Goal: Task Accomplishment & Management: Manage account settings

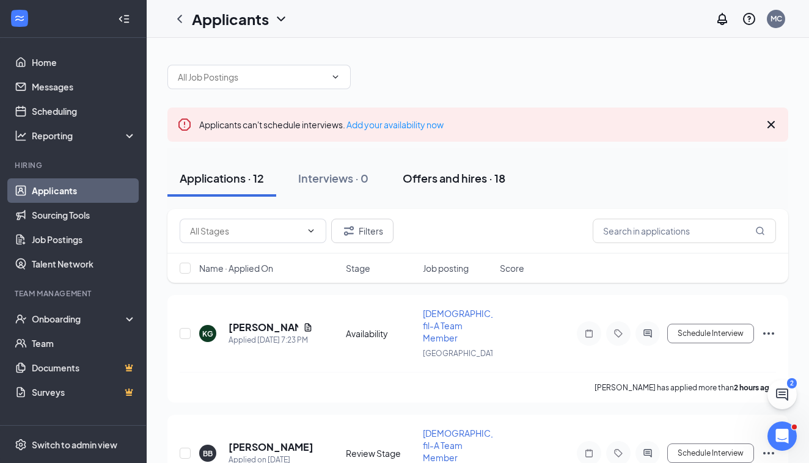
click at [466, 177] on div "Offers and hires · 18" at bounding box center [454, 177] width 103 height 15
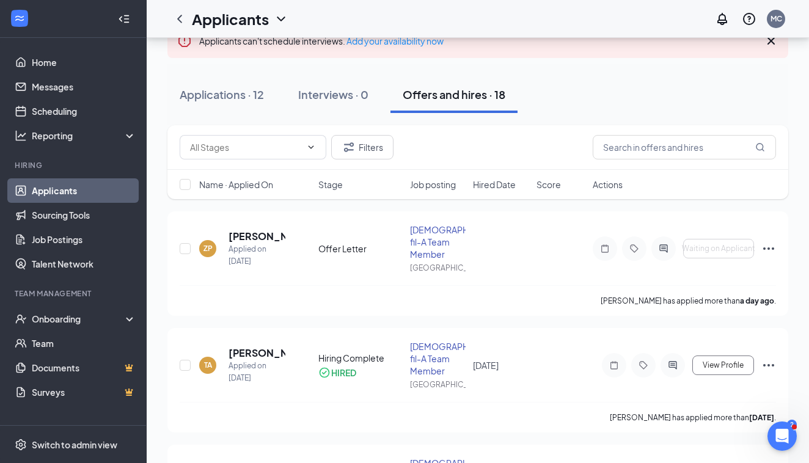
scroll to position [89, 0]
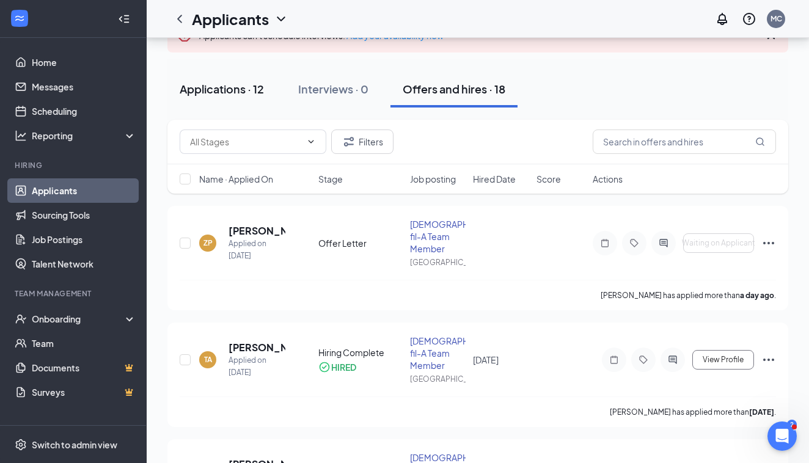
click at [243, 89] on div "Applications · 12" at bounding box center [222, 88] width 84 height 15
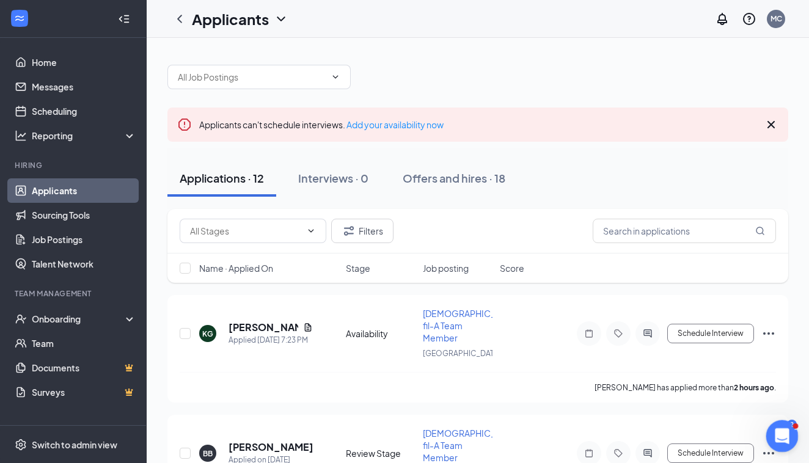
click at [783, 436] on icon "Open Intercom Messenger" at bounding box center [781, 435] width 20 height 20
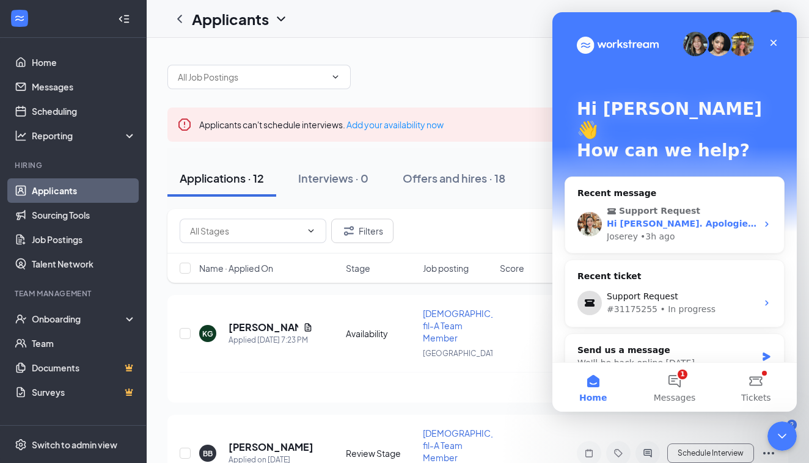
click at [683, 230] on div "Joserey • 3h ago" at bounding box center [682, 236] width 150 height 13
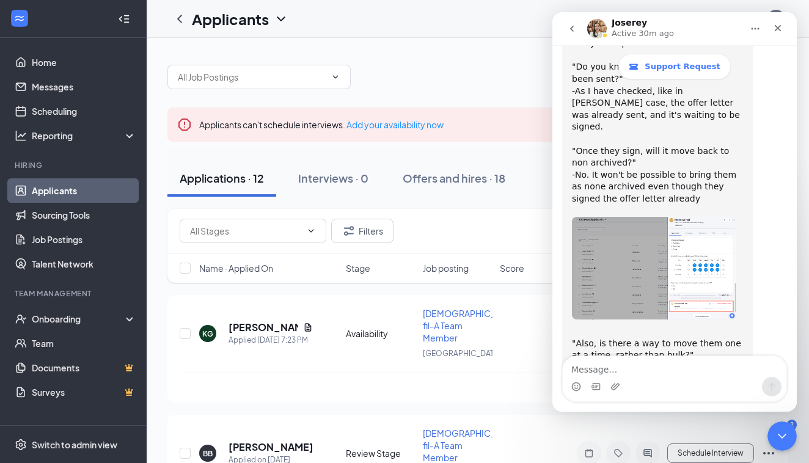
scroll to position [1440, 0]
click at [777, 26] on icon "Close" at bounding box center [778, 28] width 10 height 10
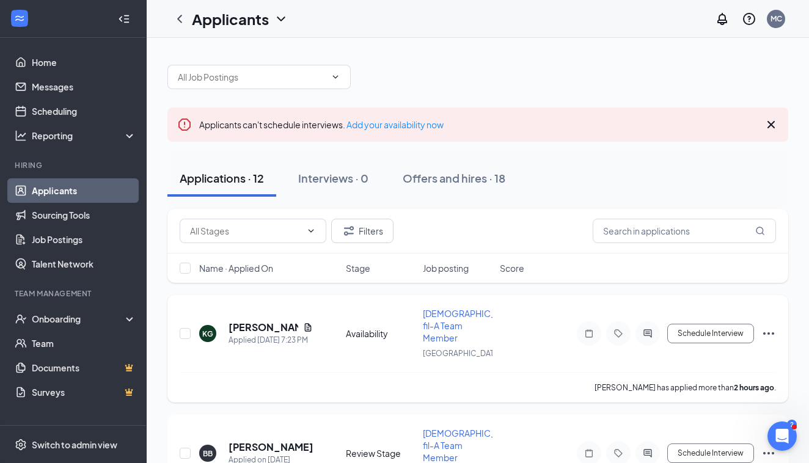
scroll to position [0, 0]
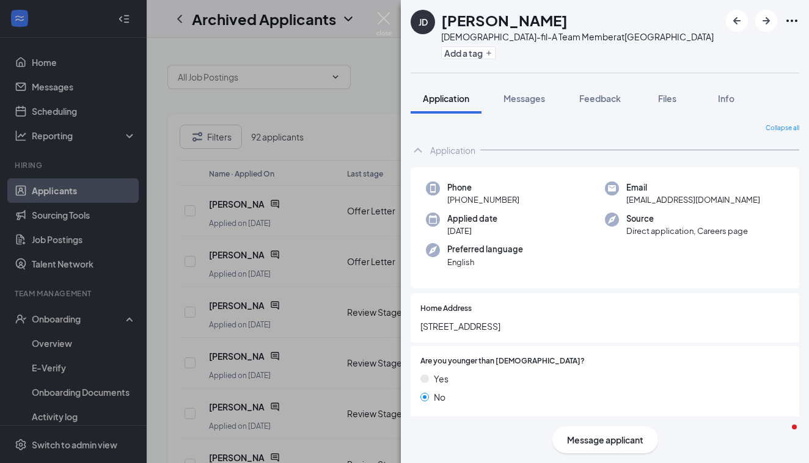
click at [347, 35] on div "[PERSON_NAME] [DEMOGRAPHIC_DATA]-fil-A Team Member at [GEOGRAPHIC_DATA] Add a t…" at bounding box center [404, 231] width 809 height 463
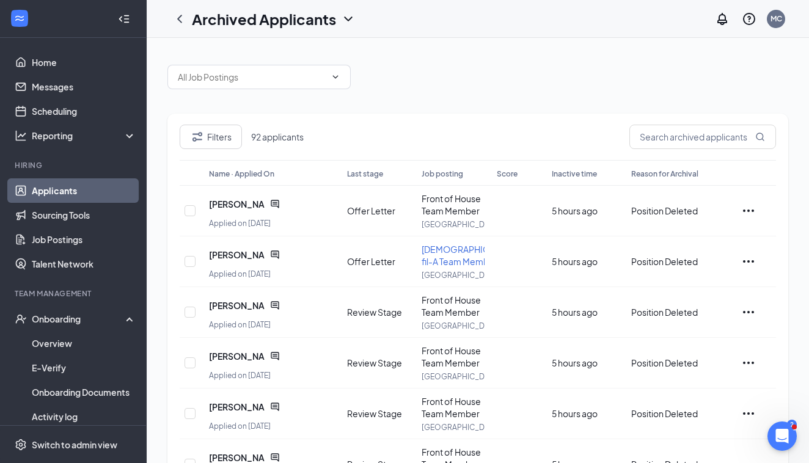
scroll to position [1, 0]
